Goal: Complete application form: Complete application form

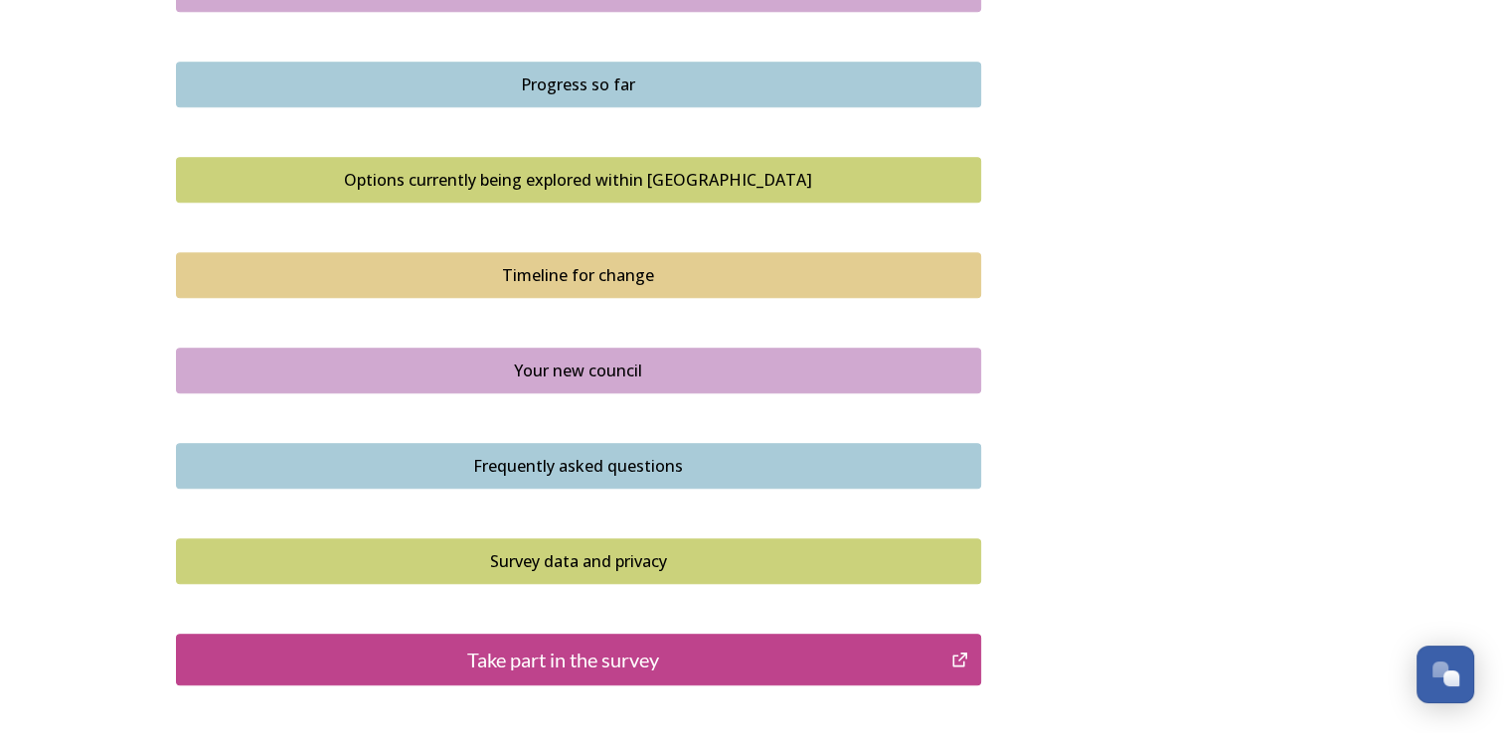
scroll to position [1391, 0]
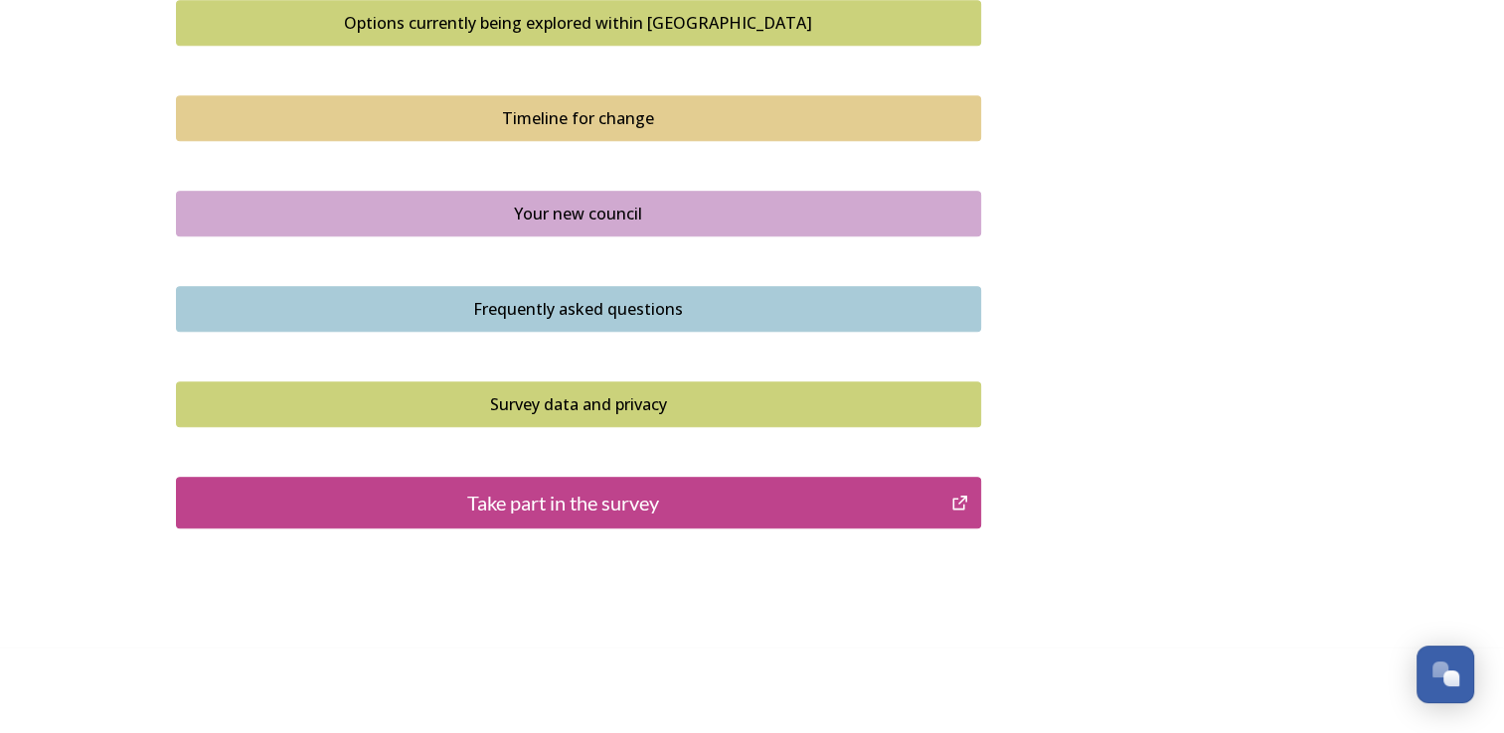
click at [547, 511] on div "Take part in the survey" at bounding box center [564, 503] width 754 height 30
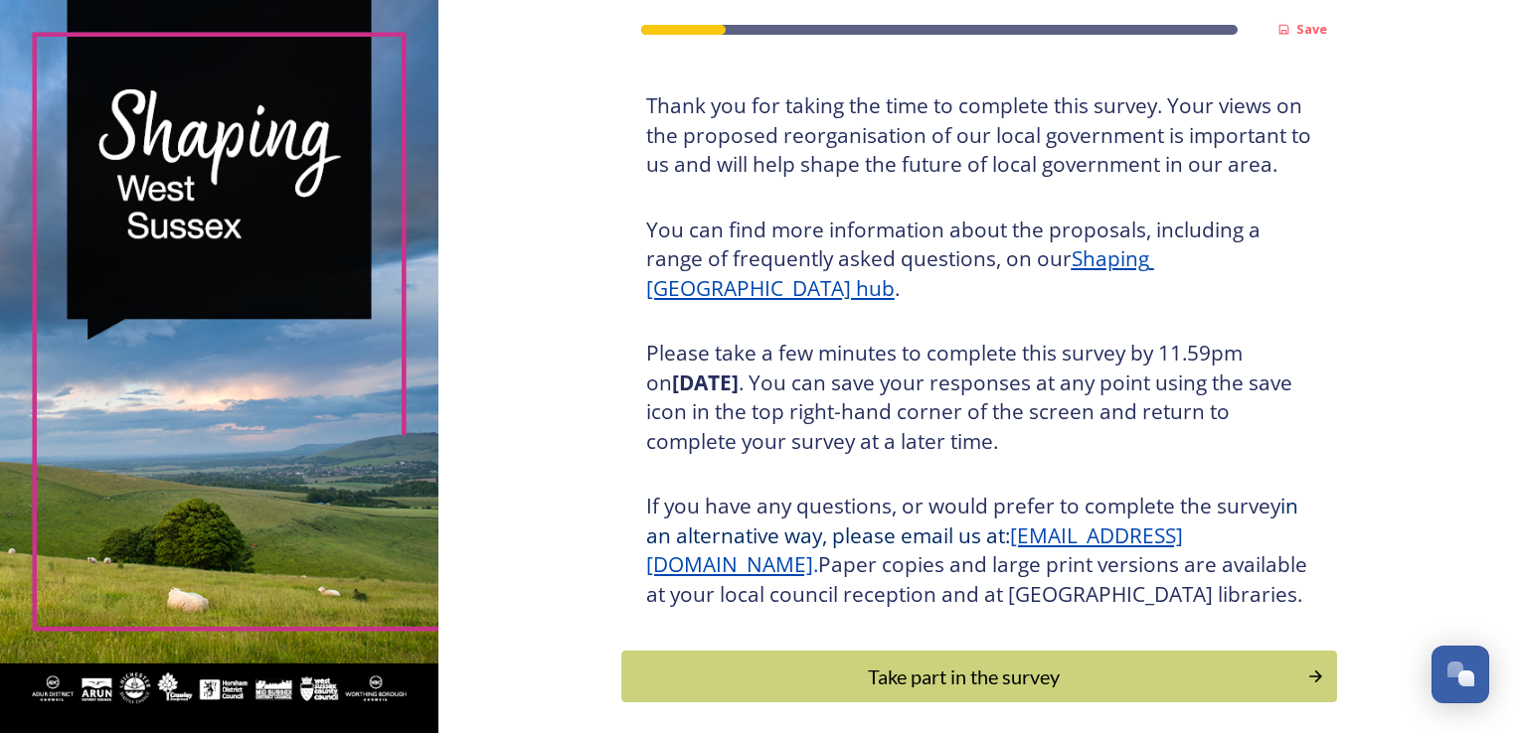
scroll to position [220, 0]
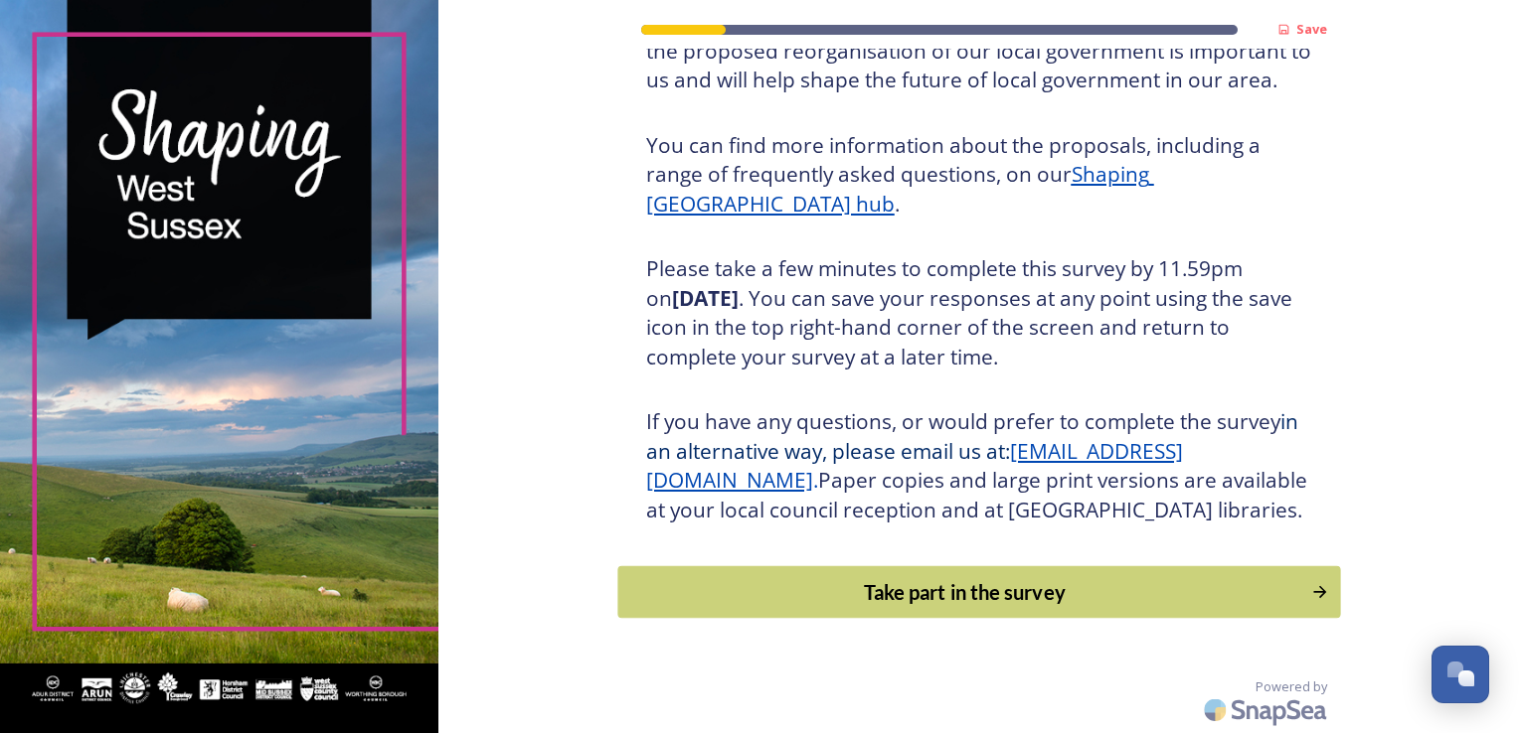
click at [929, 598] on div "Take part in the survey" at bounding box center [964, 592] width 672 height 30
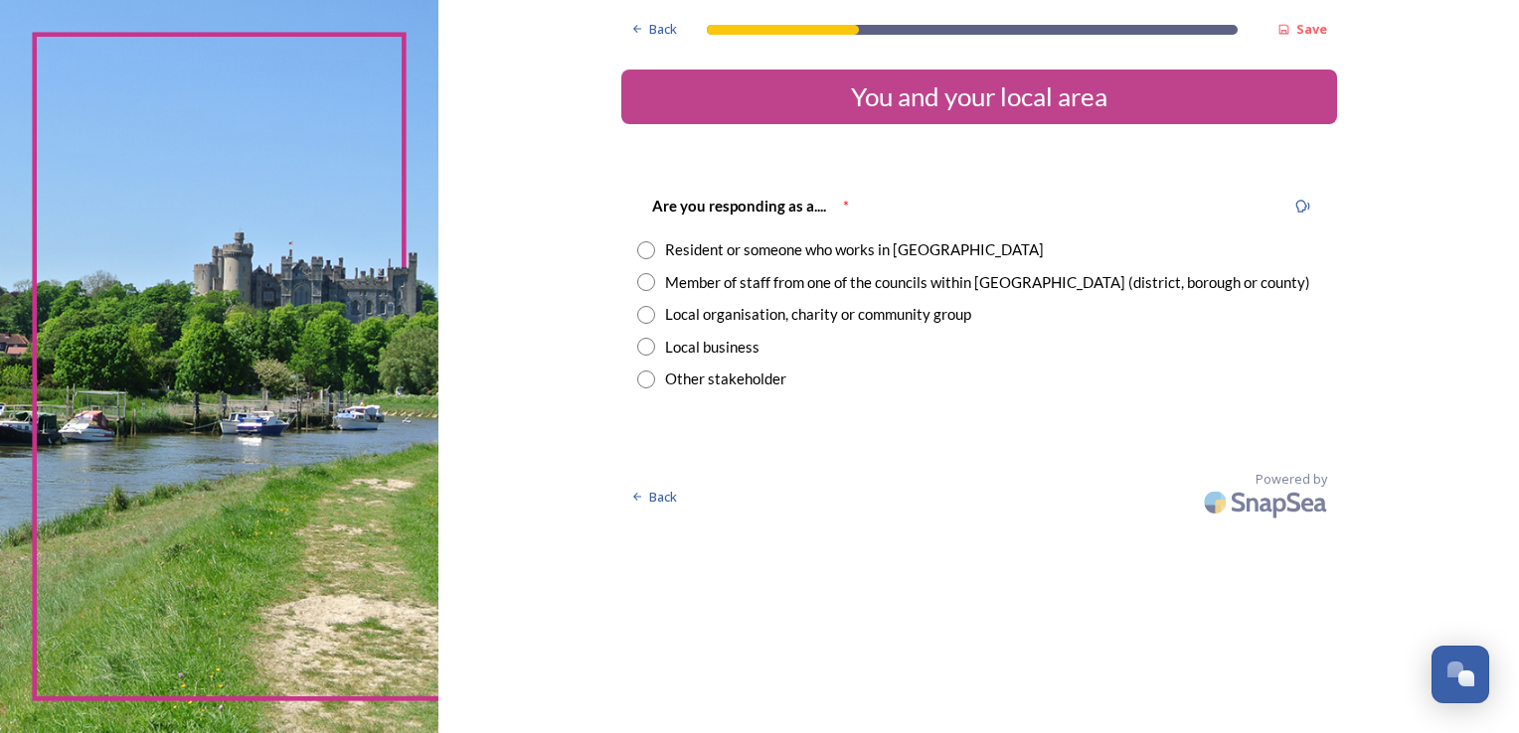
click at [641, 312] on input "radio" at bounding box center [646, 315] width 18 height 18
radio input "true"
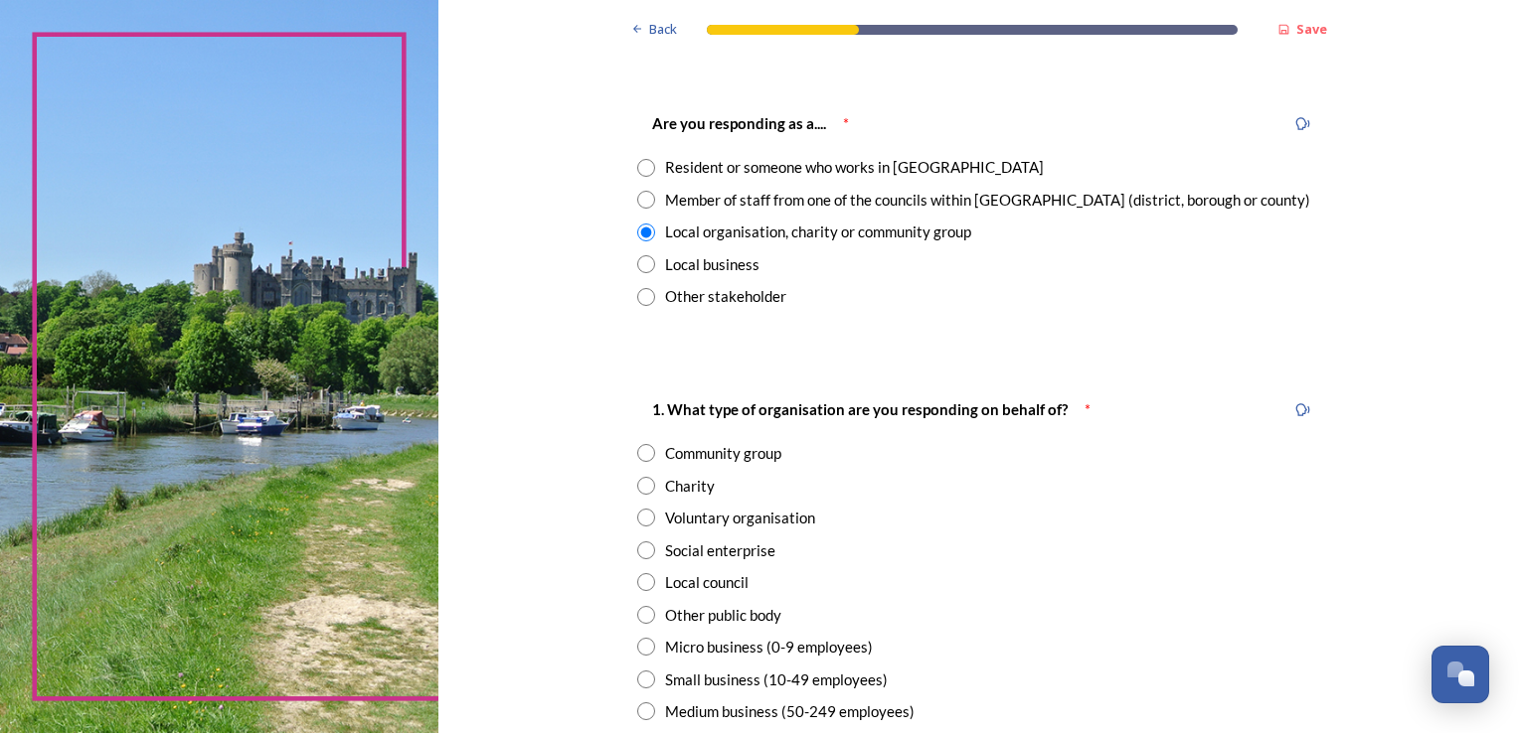
scroll to position [199, 0]
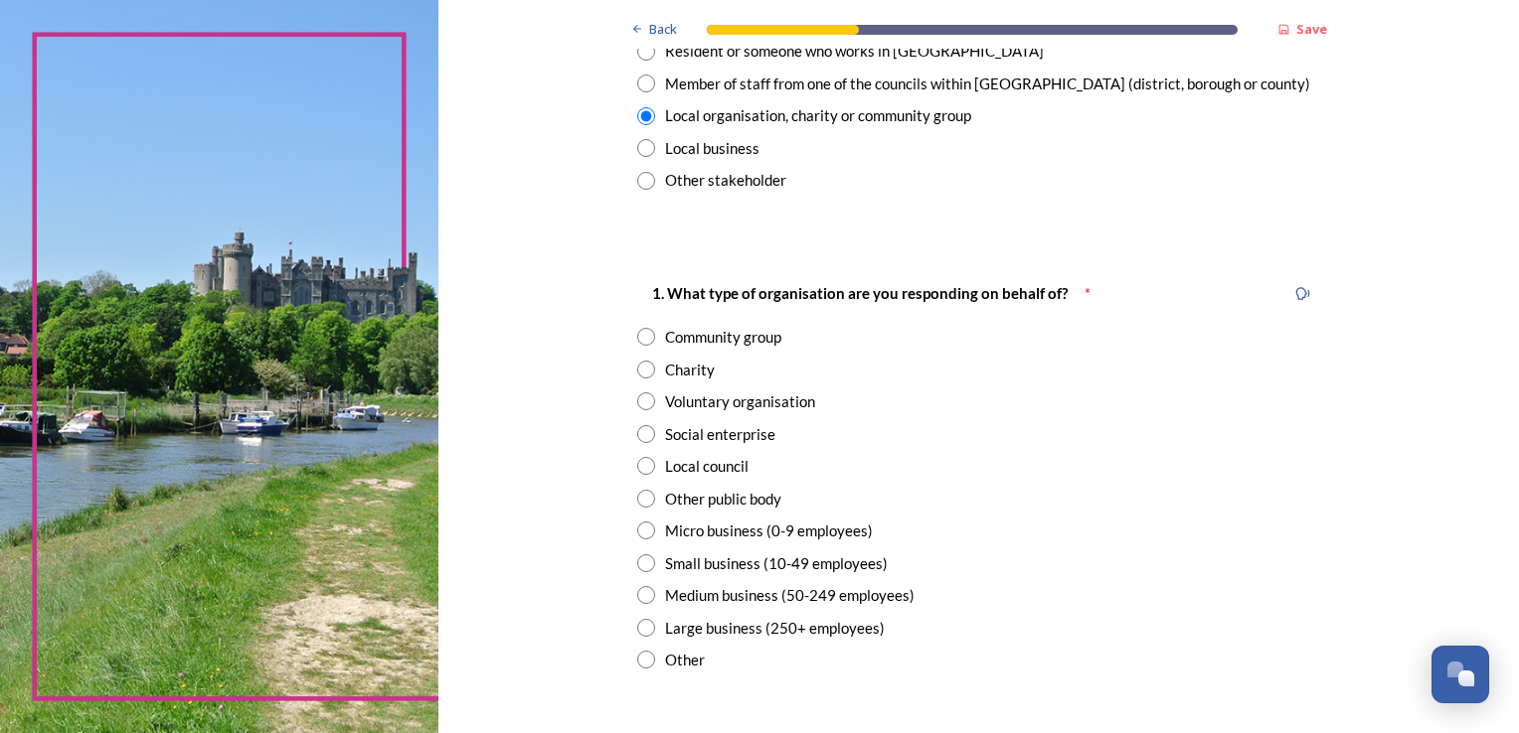
click at [644, 372] on input "radio" at bounding box center [646, 370] width 18 height 18
radio input "true"
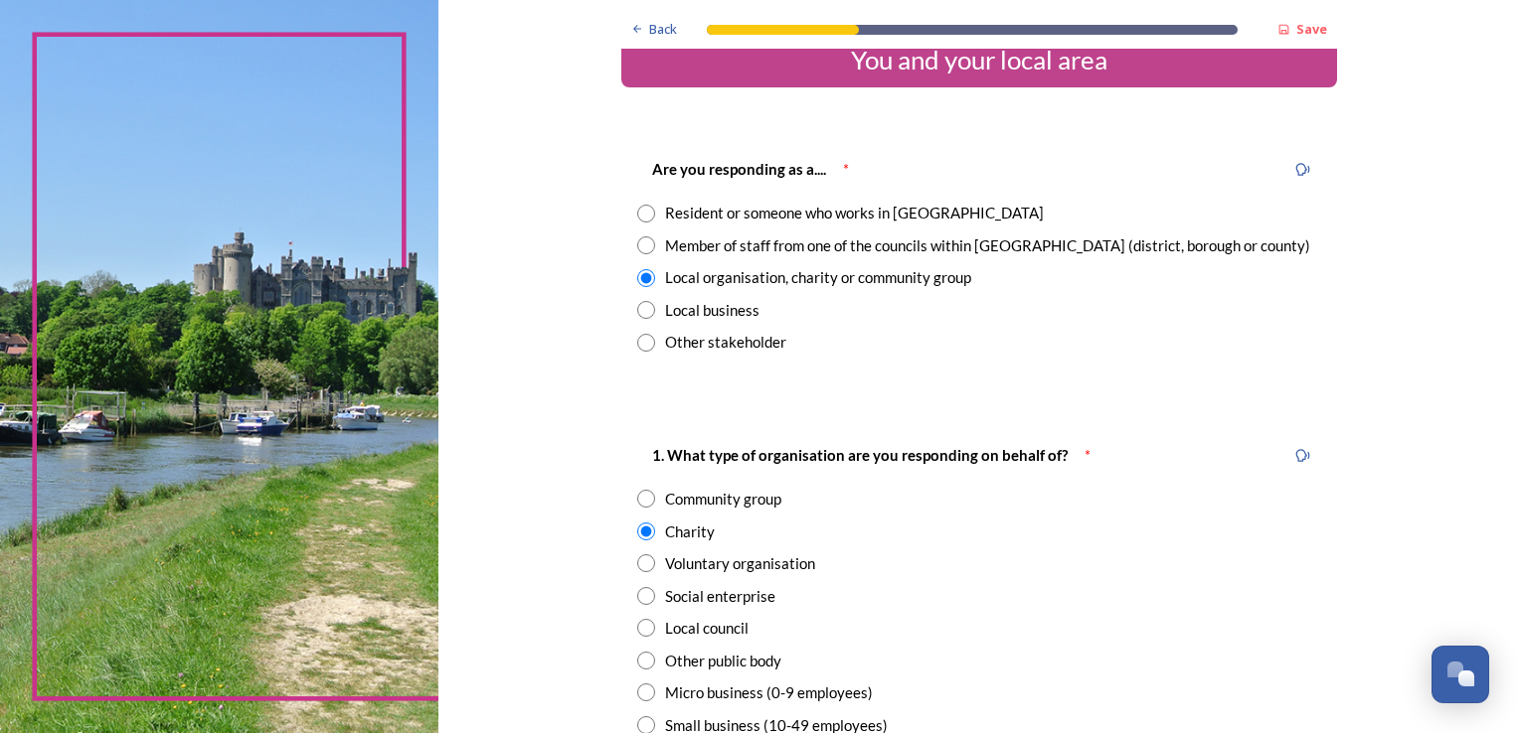
scroll to position [0, 0]
